Goal: Transaction & Acquisition: Book appointment/travel/reservation

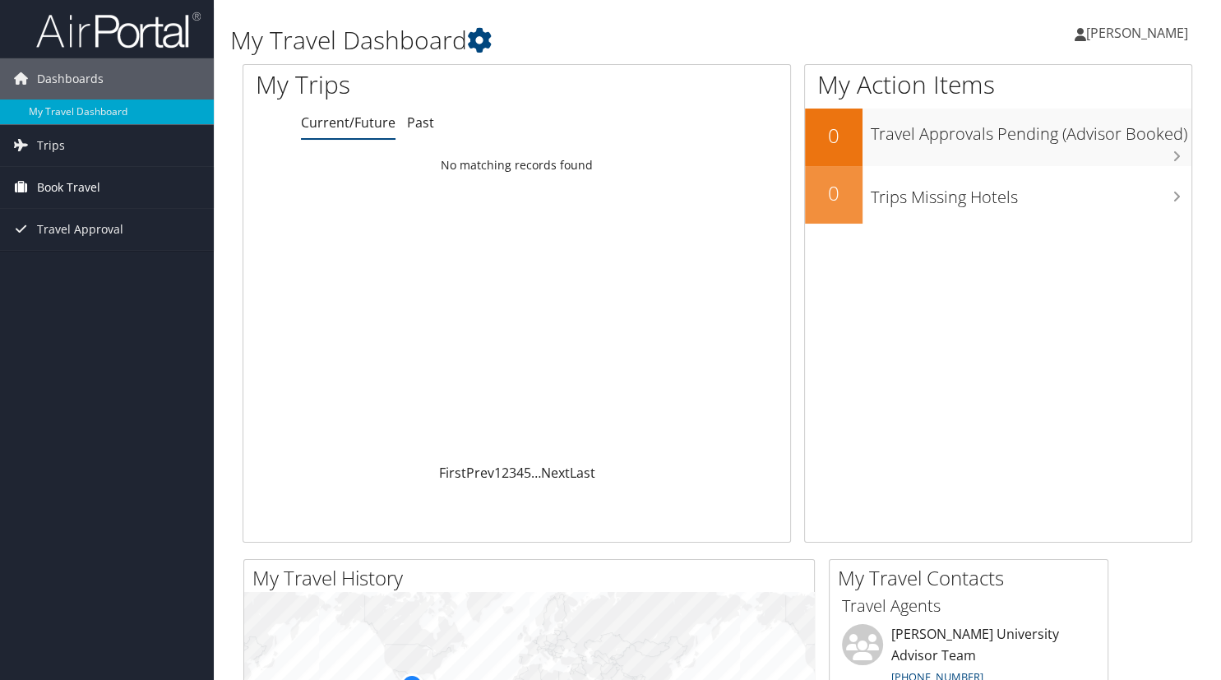
click at [90, 179] on span "Book Travel" at bounding box center [68, 187] width 63 height 41
click at [90, 421] on div "Dashboards My Travel Dashboard Trips Current/Future Trips Past Trips Trips Miss…" at bounding box center [610, 621] width 1221 height 1242
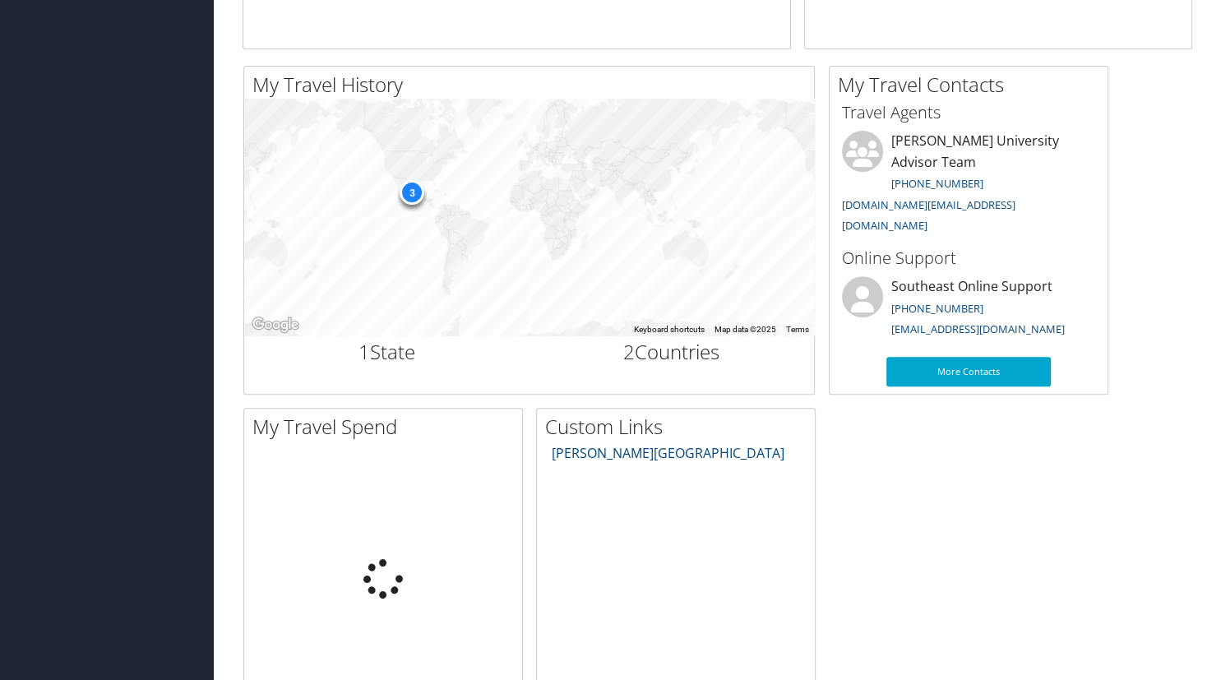
scroll to position [564, 0]
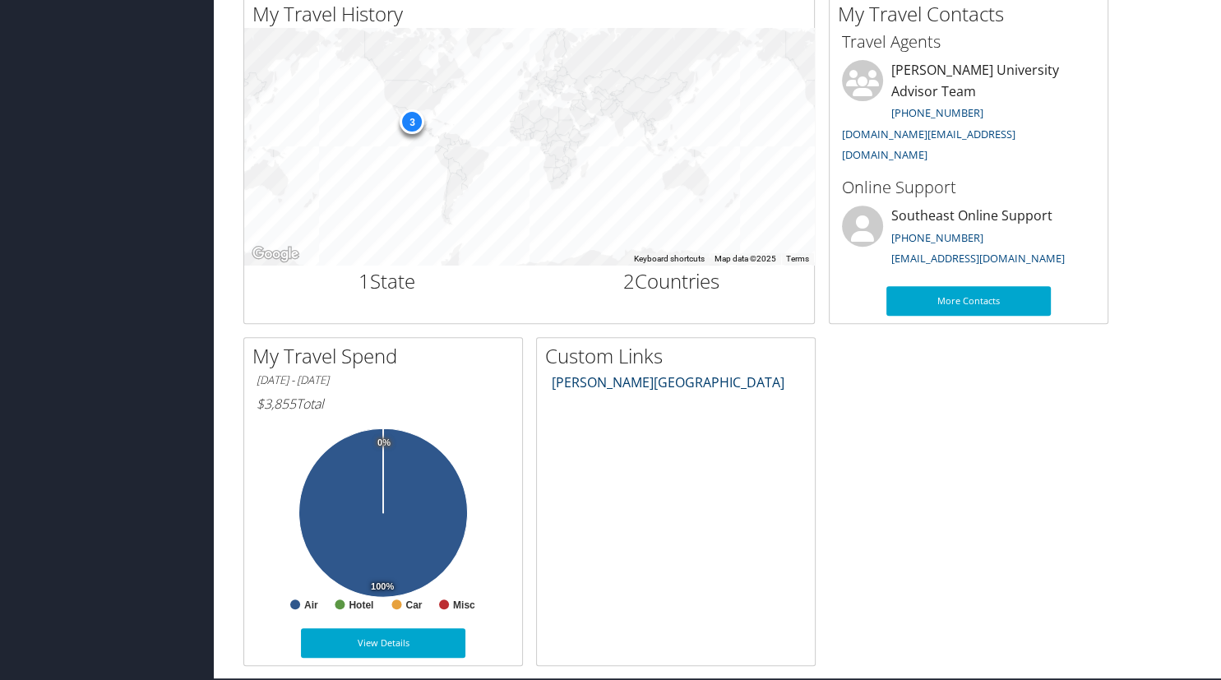
click at [652, 386] on link "Troy University Travel Center" at bounding box center [668, 382] width 233 height 18
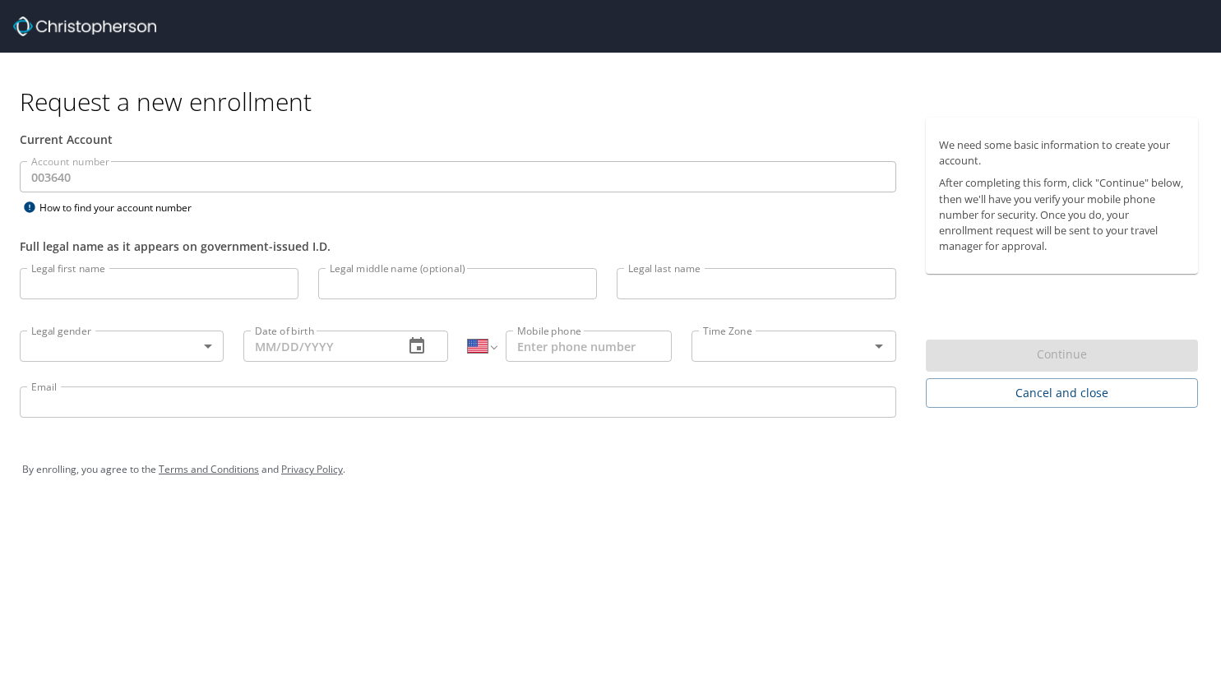
select select "US"
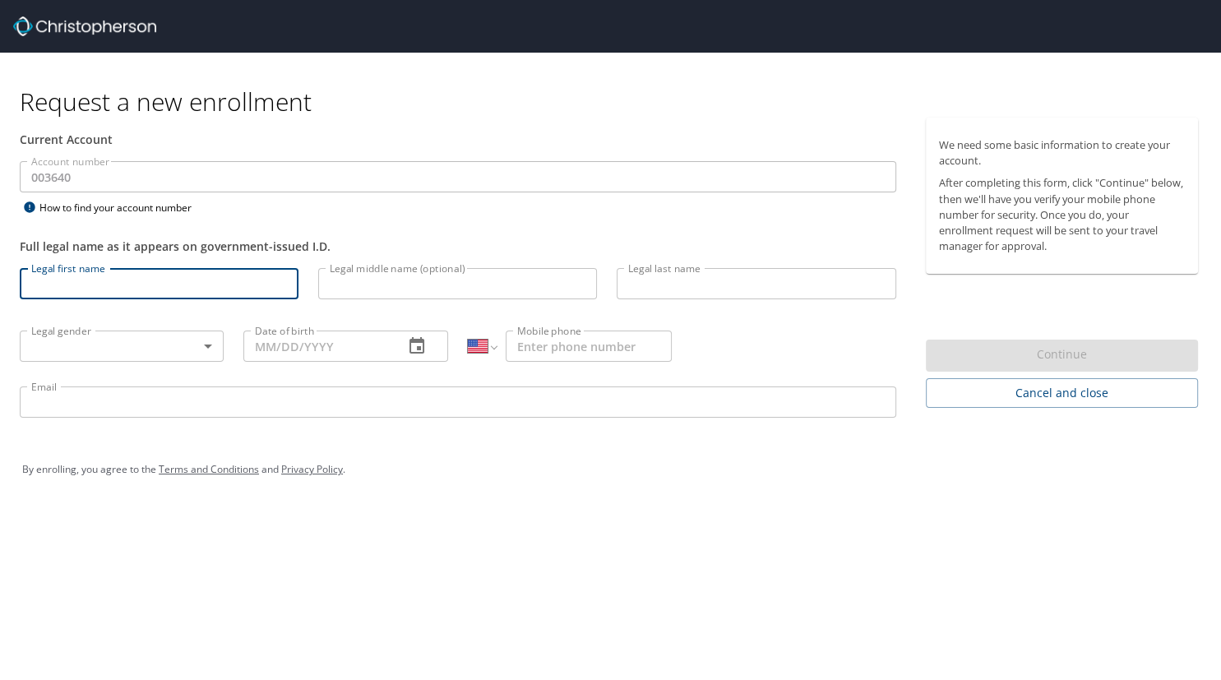
click at [232, 281] on input "Legal first name" at bounding box center [159, 283] width 279 height 31
type input "Mette"
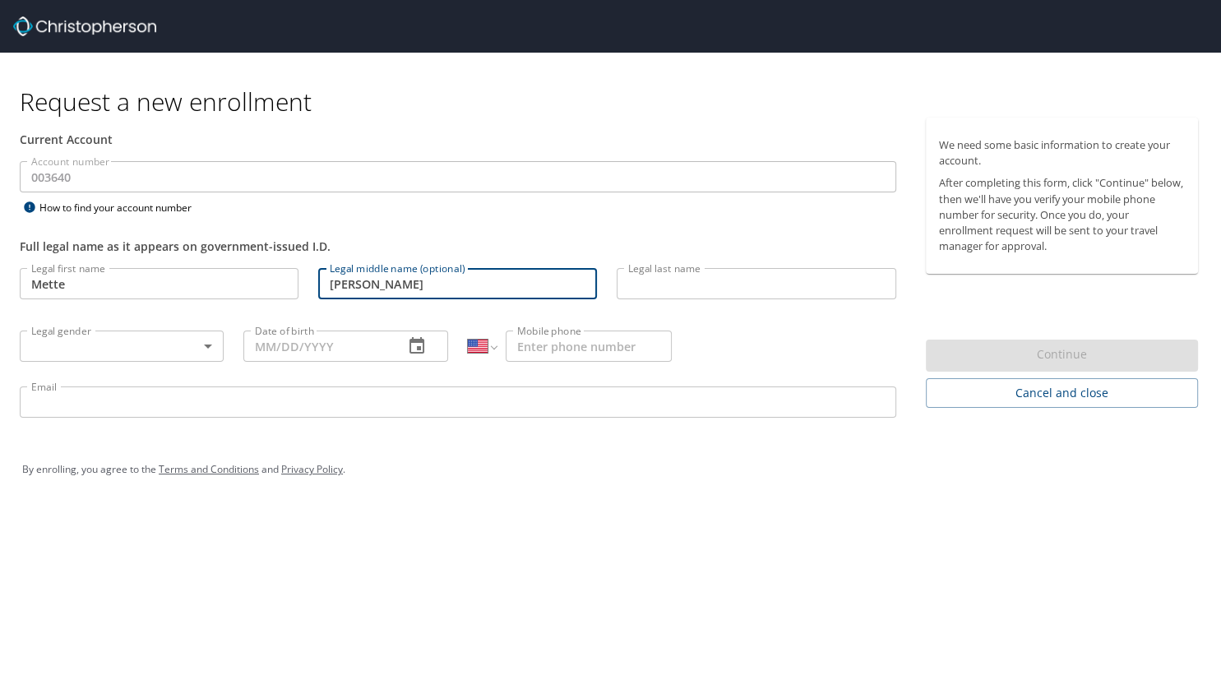
type input "Lise"
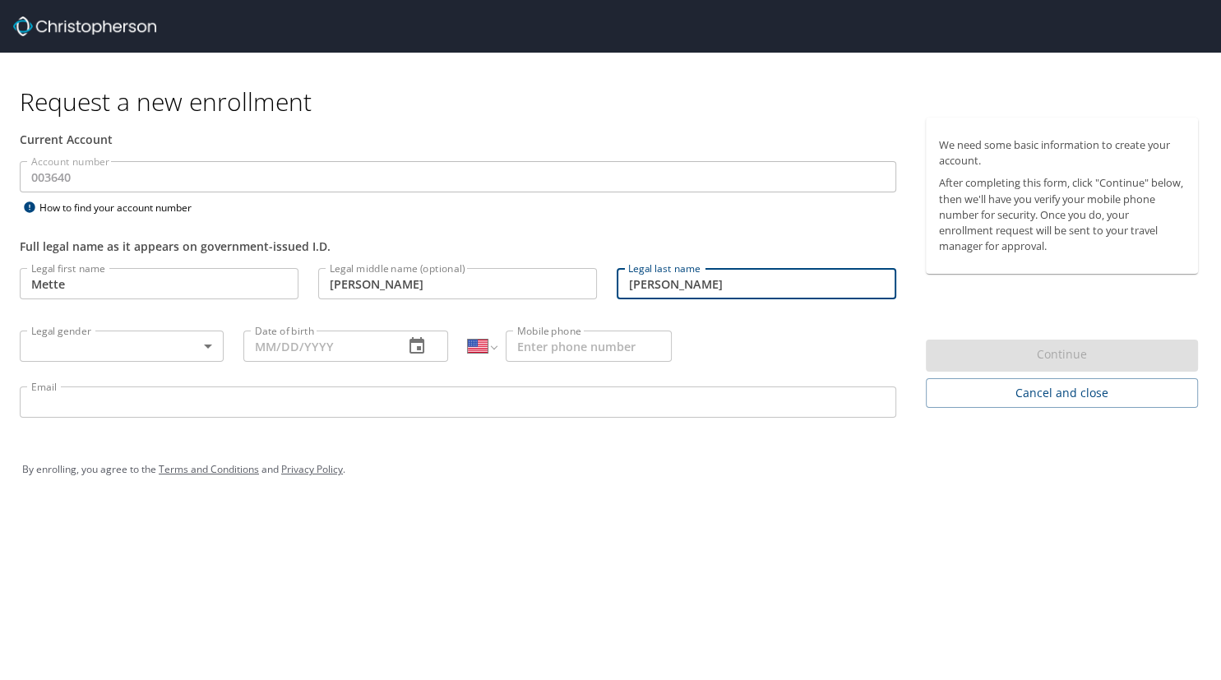
type input "Baran"
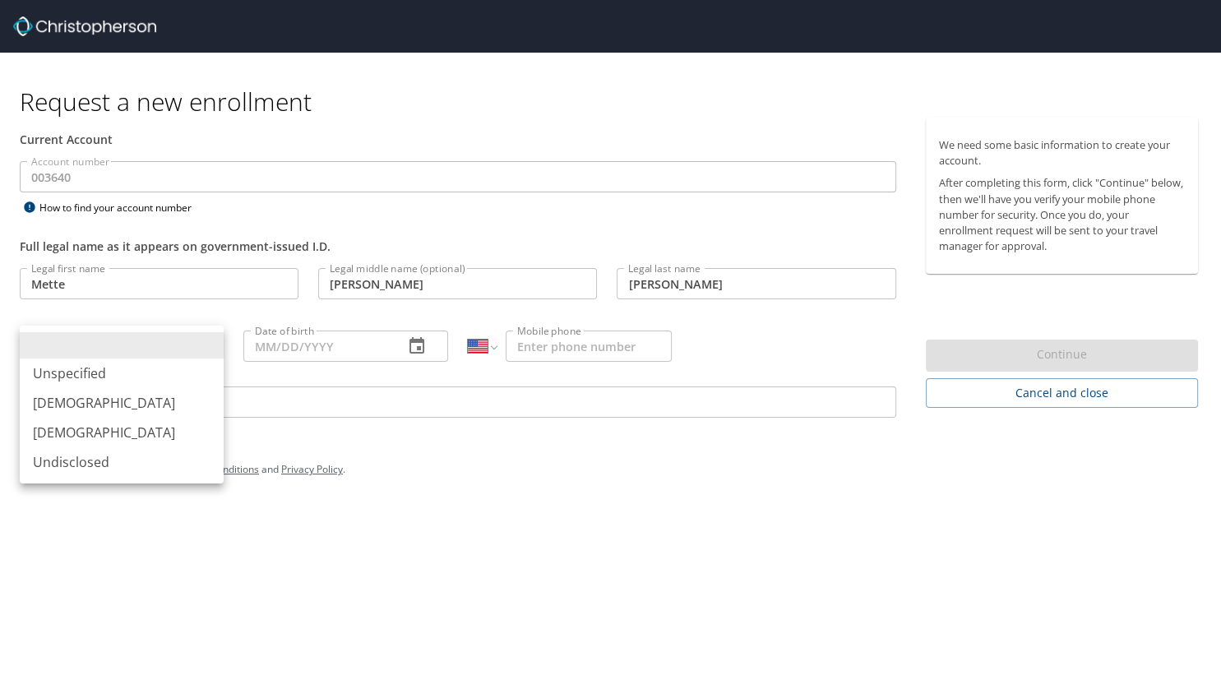
click at [205, 350] on body "Request a new enrollment Current Account Account number 003640 Account number H…" at bounding box center [610, 340] width 1221 height 680
click at [148, 427] on li "Female" at bounding box center [122, 433] width 204 height 30
type input "Female"
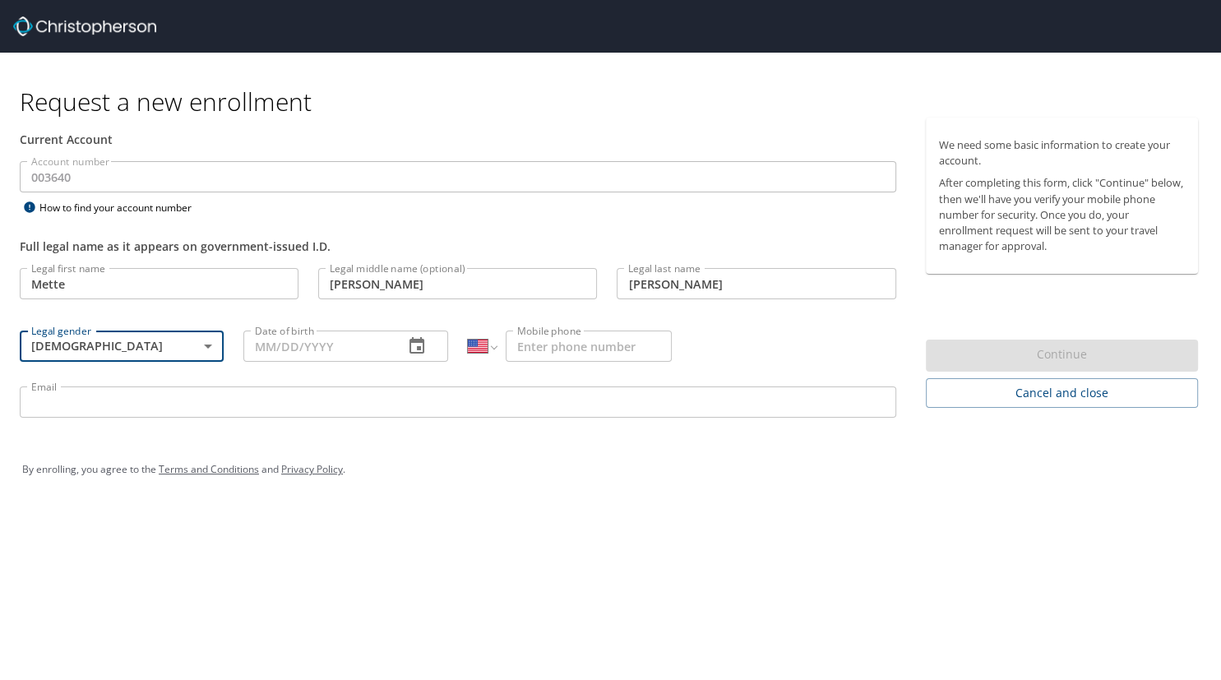
click at [335, 353] on input "Date of birth" at bounding box center [316, 345] width 146 height 31
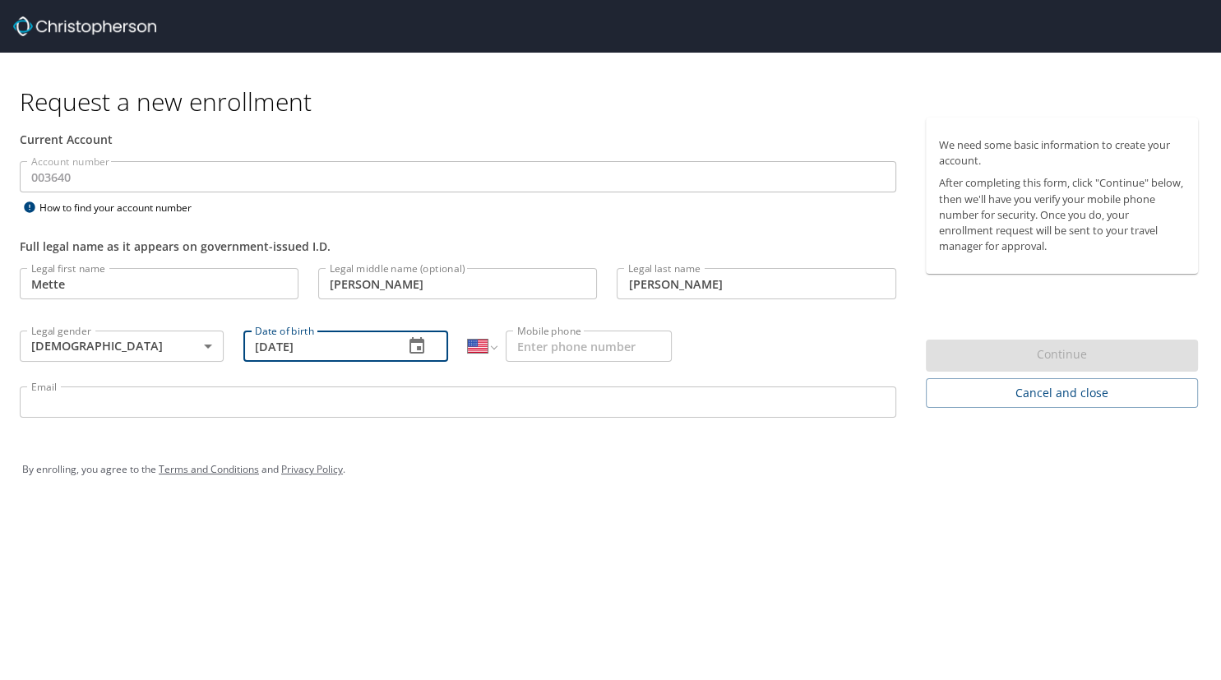
type input "04/09/1965"
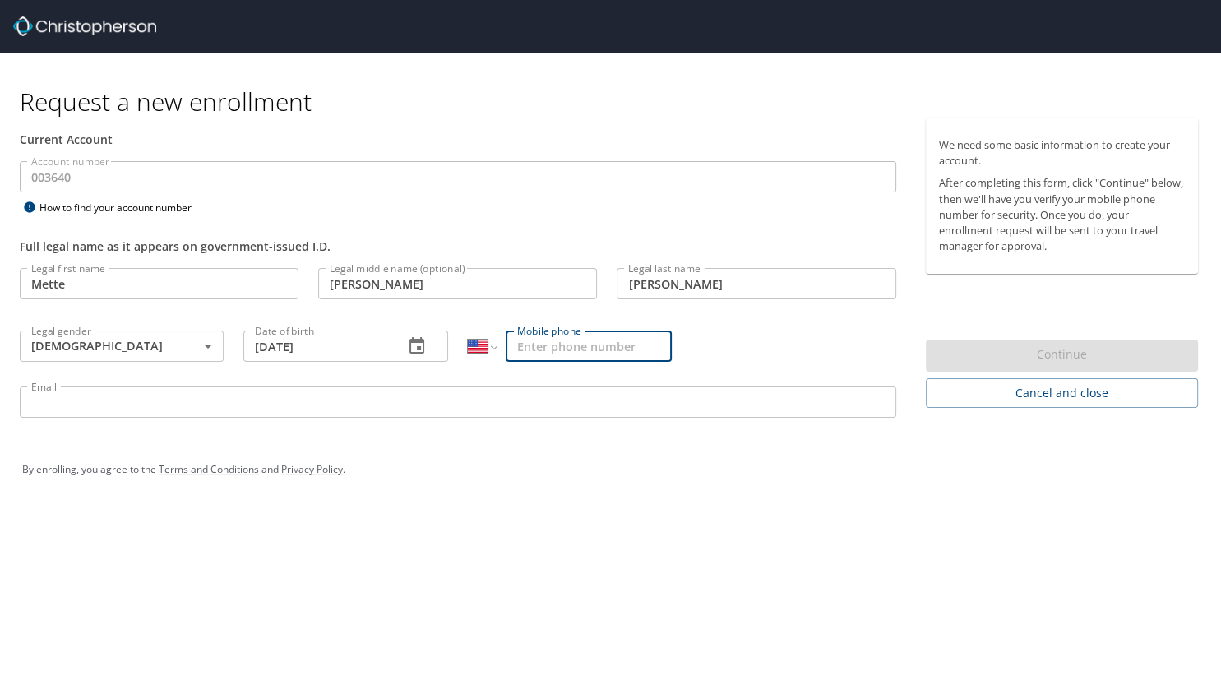
click at [544, 353] on input "Mobile phone" at bounding box center [589, 345] width 166 height 31
type input "(262) 221-3397"
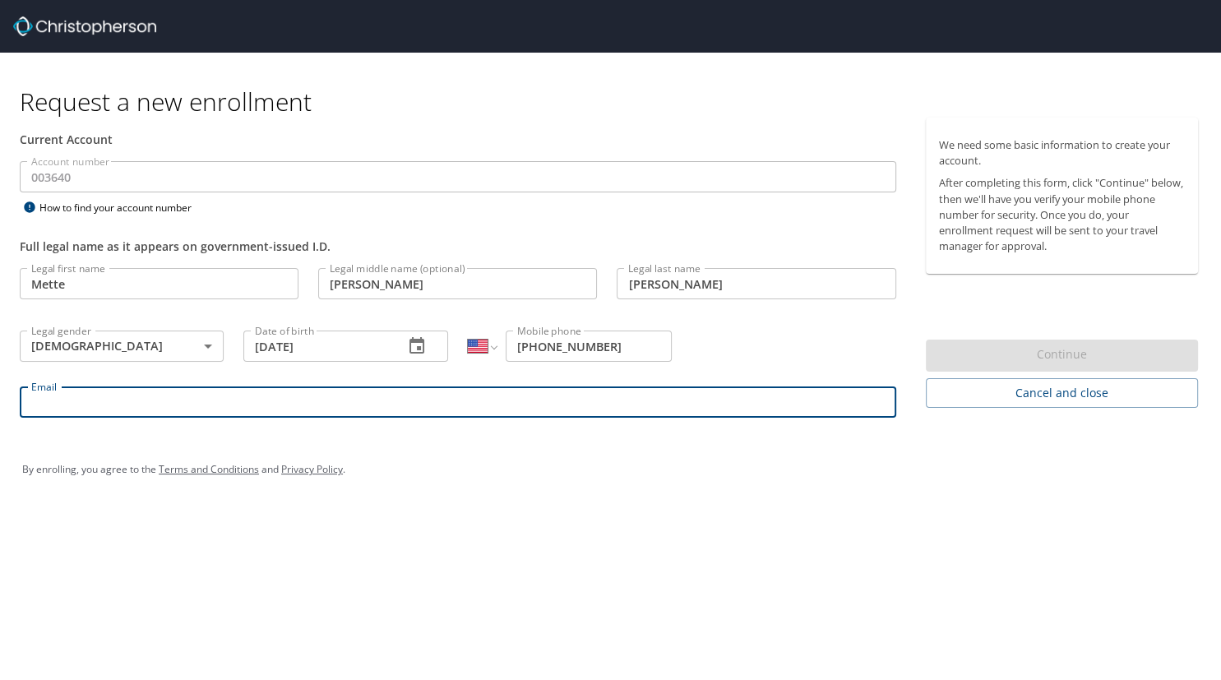
click at [323, 409] on input "Email" at bounding box center [458, 401] width 876 height 31
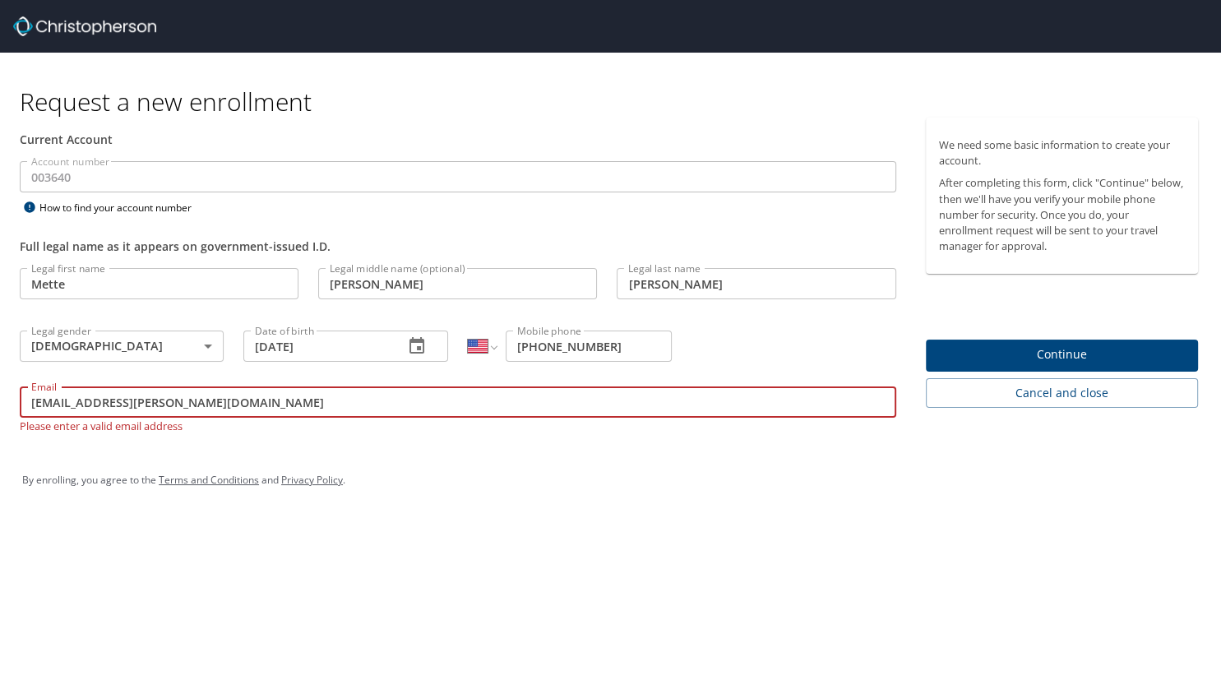
type input "Mbaran@troy.edu"
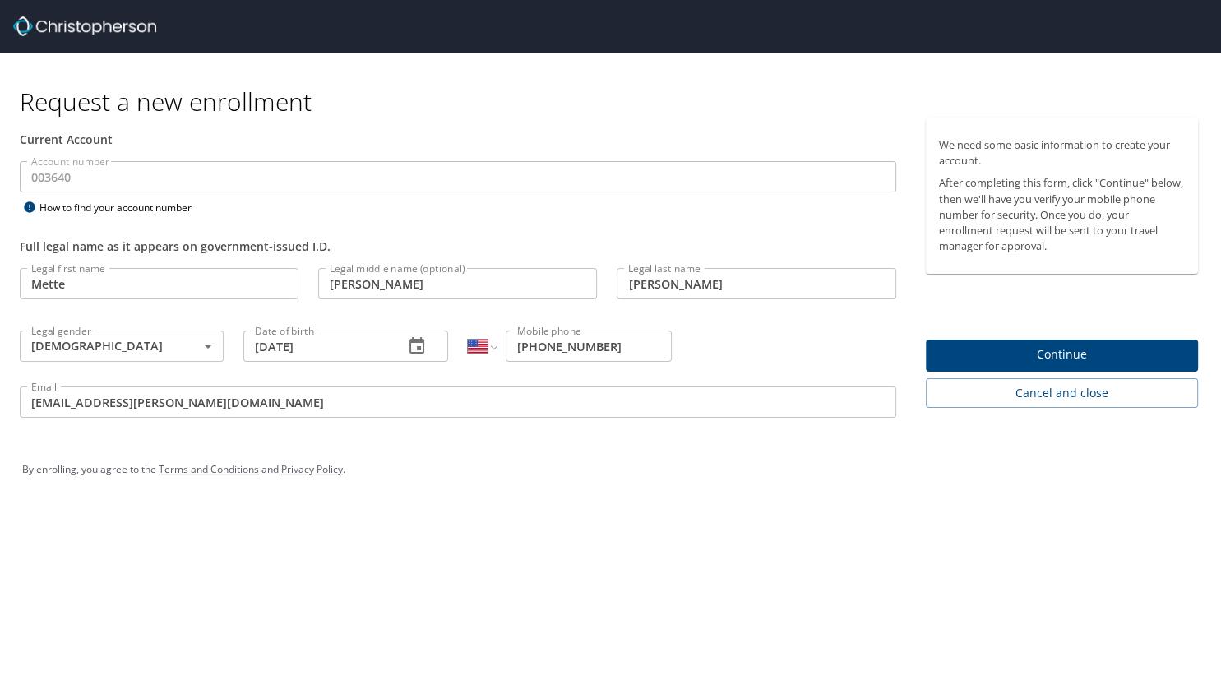
click at [327, 435] on div "Request a new enrollment Current Account Account number 003640 Account number H…" at bounding box center [610, 280] width 1221 height 454
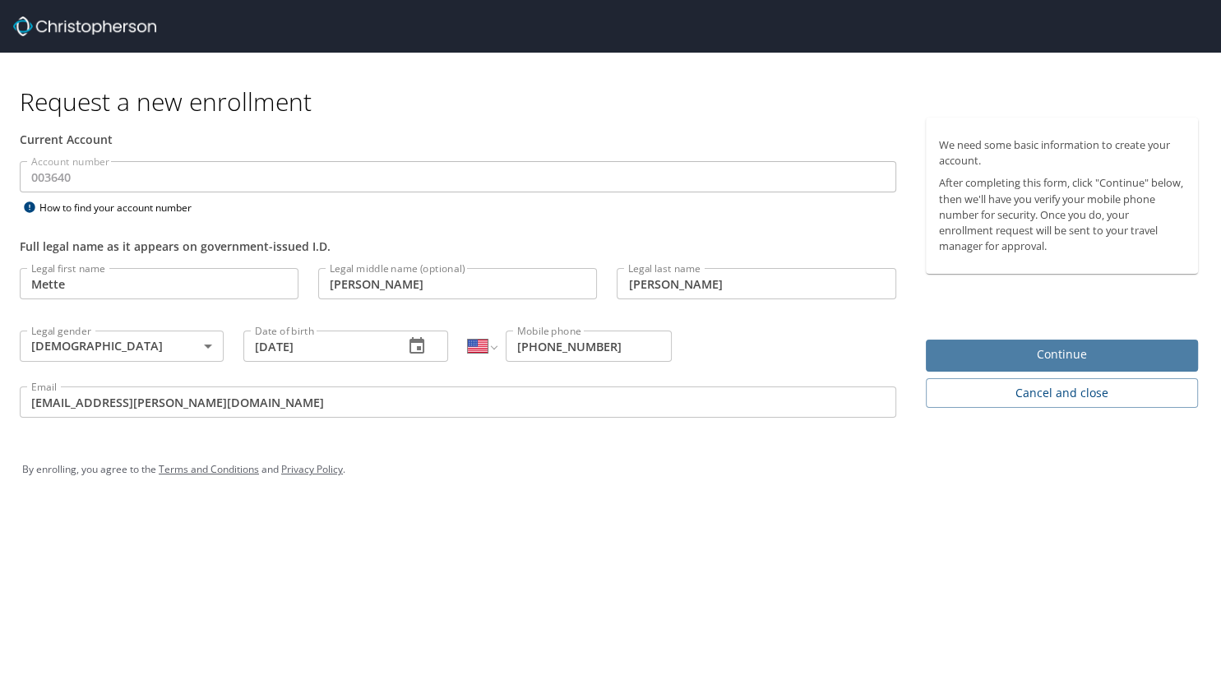
click at [1032, 352] on span "Continue" at bounding box center [1062, 354] width 246 height 21
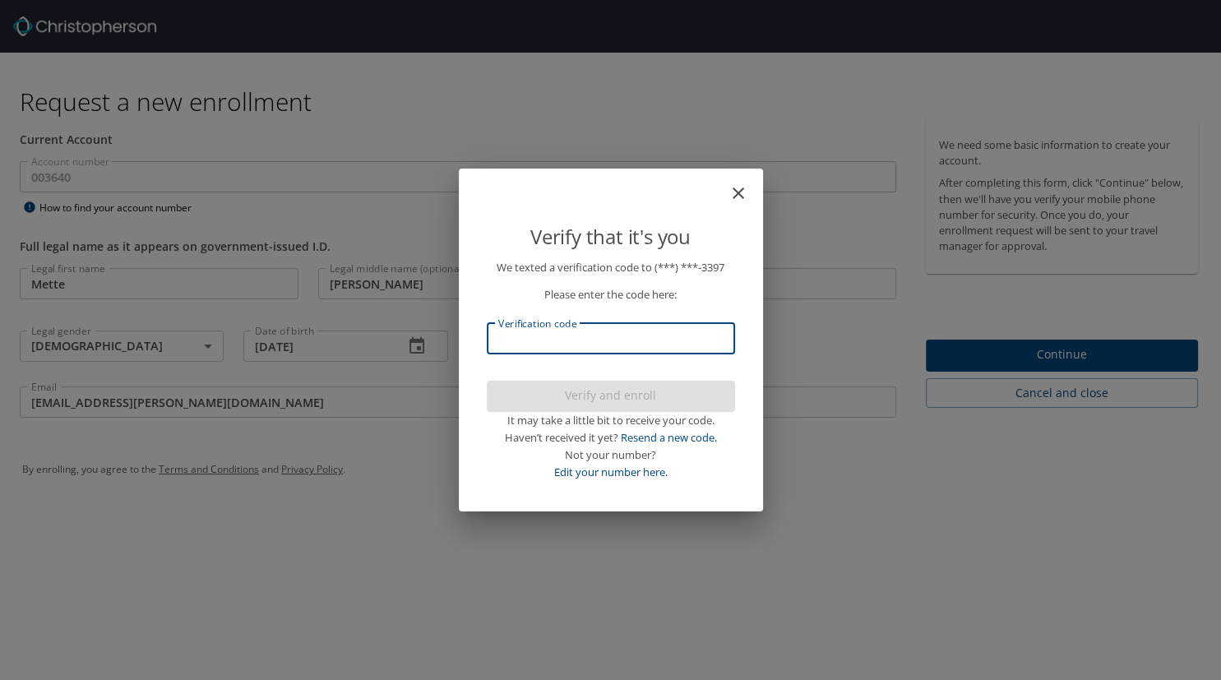
click at [698, 353] on input "Verification code" at bounding box center [611, 338] width 248 height 31
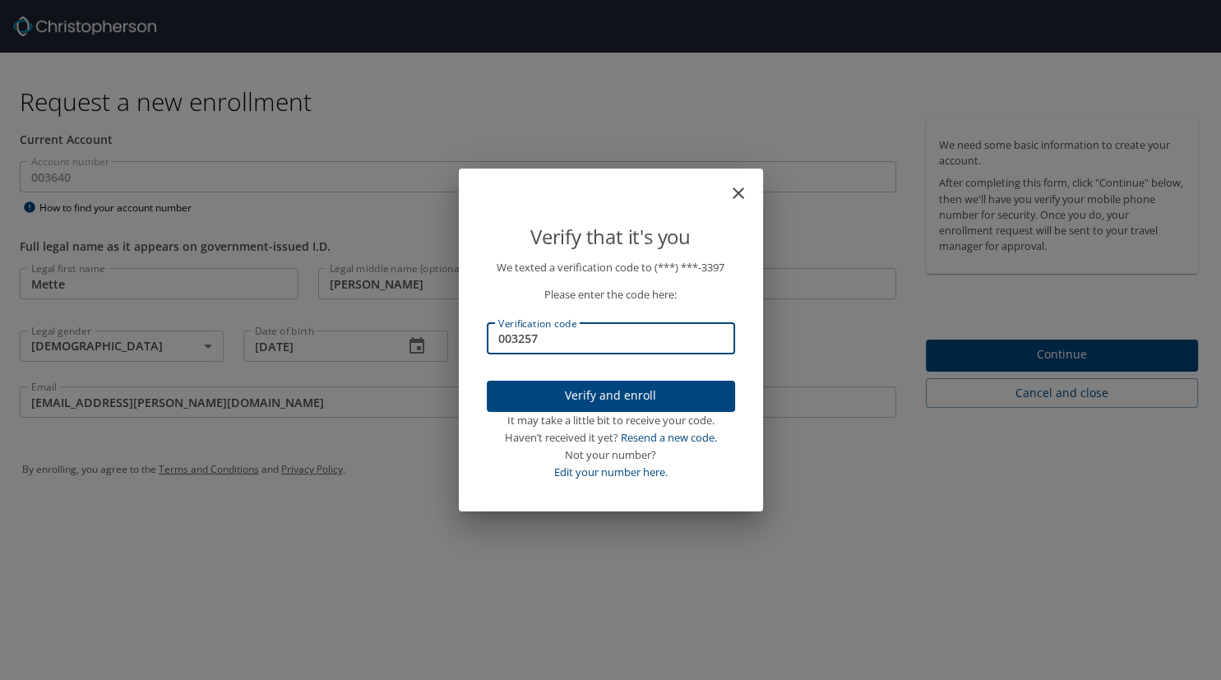
type input "003257"
click at [690, 399] on span "Verify and enroll" at bounding box center [611, 396] width 222 height 21
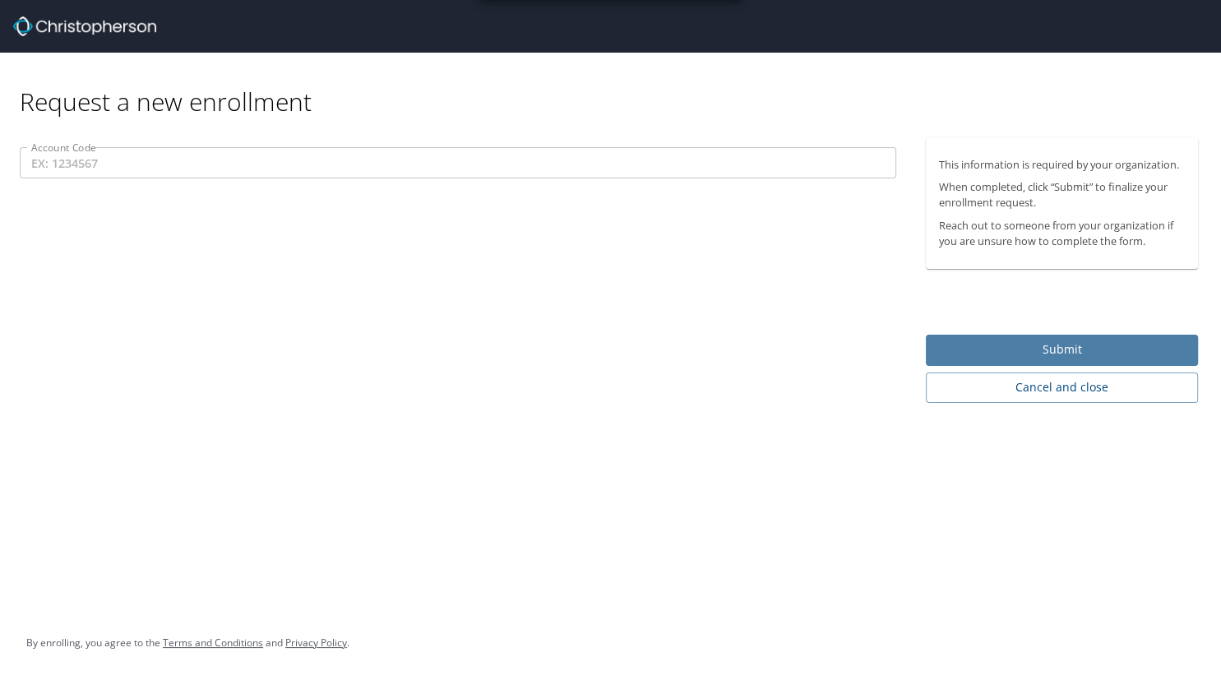
click at [1019, 344] on span "Submit" at bounding box center [1062, 349] width 246 height 21
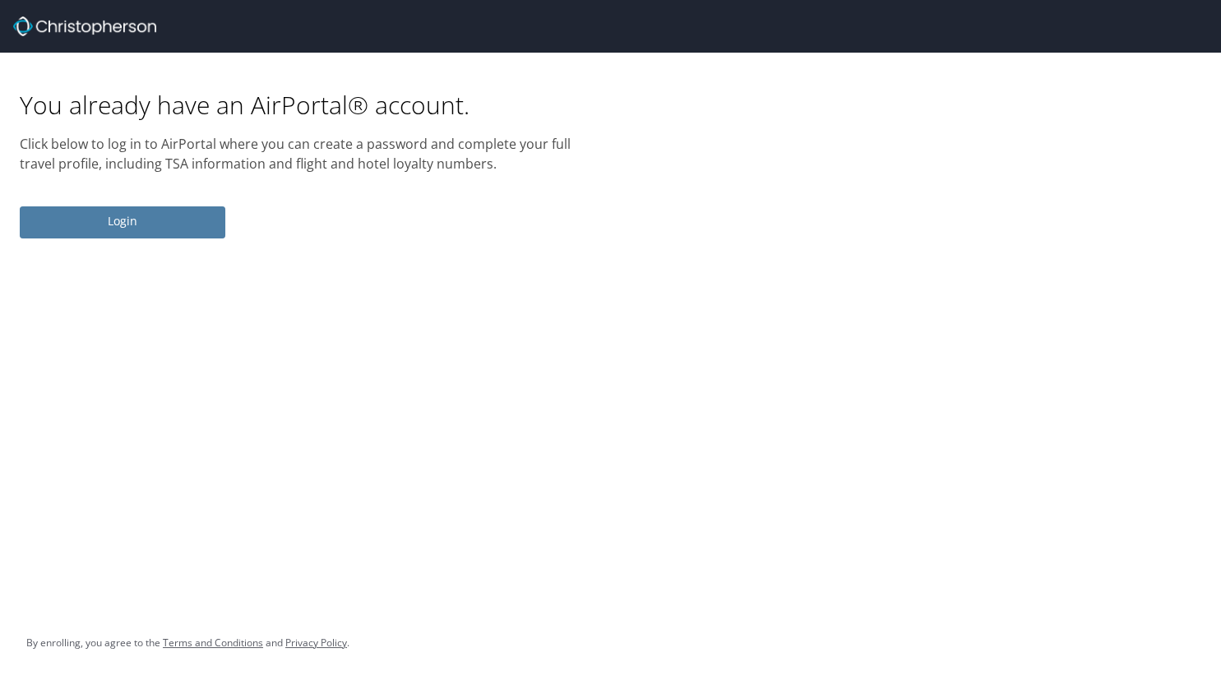
click at [158, 219] on span "Login" at bounding box center [122, 221] width 179 height 21
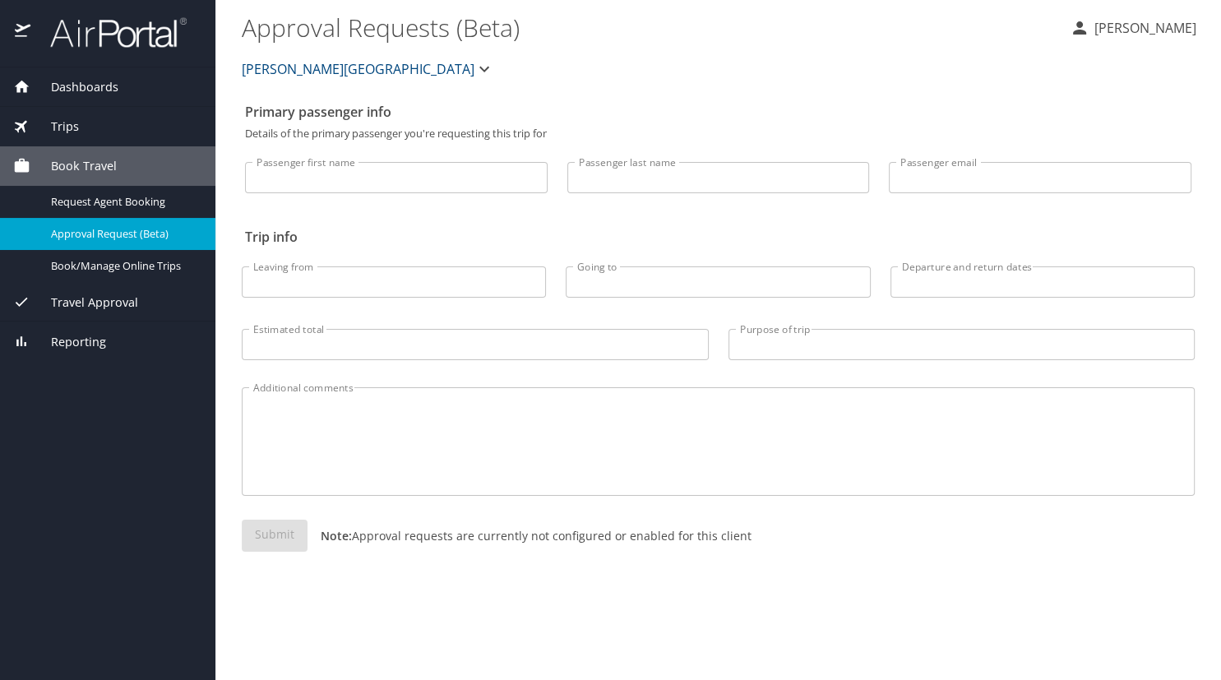
click at [87, 159] on span "Book Travel" at bounding box center [73, 166] width 86 height 18
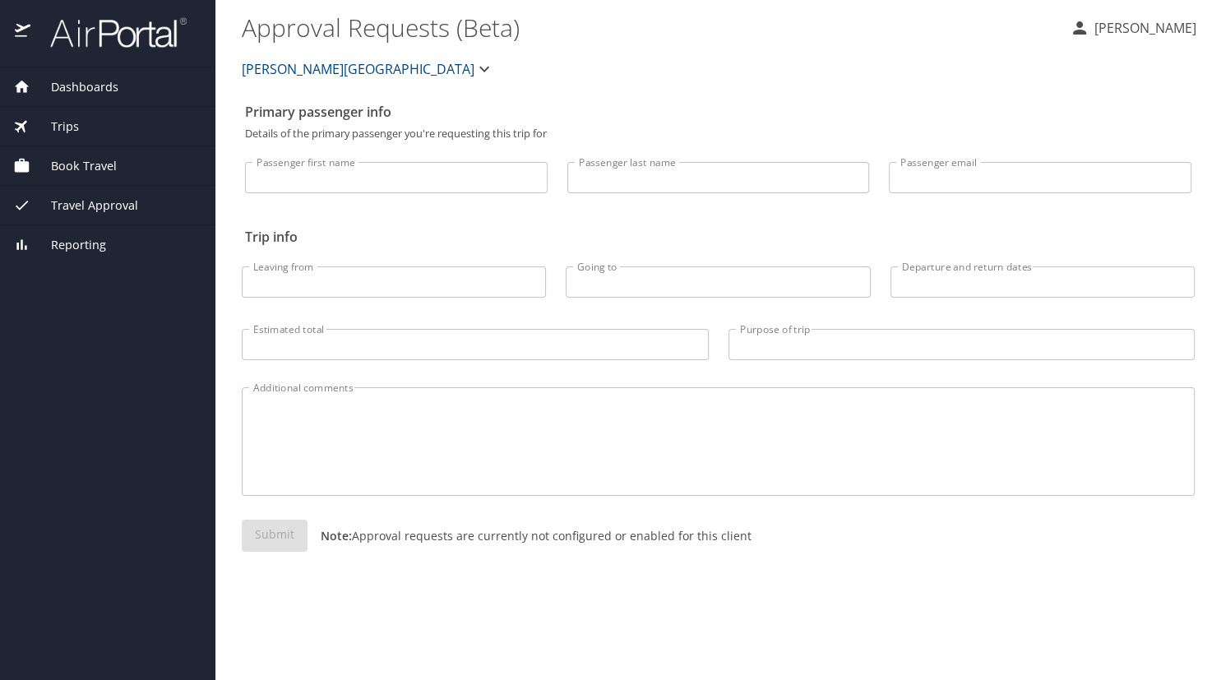
click at [87, 159] on span "Book Travel" at bounding box center [73, 166] width 86 height 18
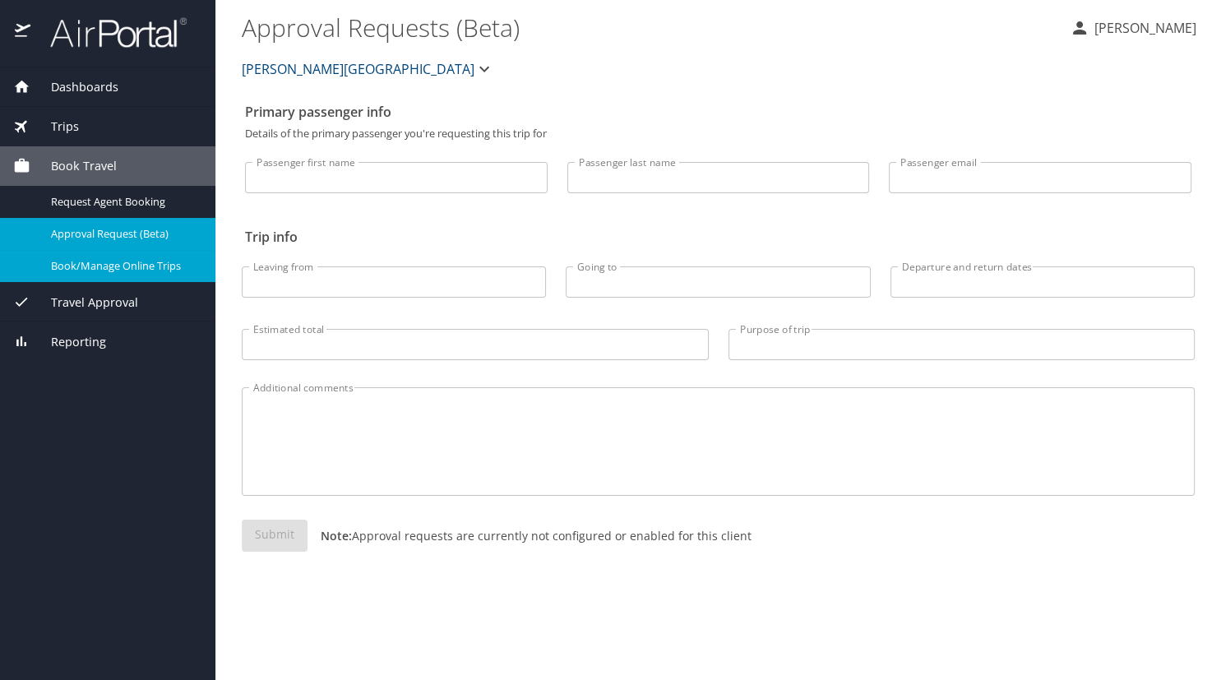
click at [104, 263] on span "Book/Manage Online Trips" at bounding box center [123, 266] width 145 height 16
